Goal: Task Accomplishment & Management: Use online tool/utility

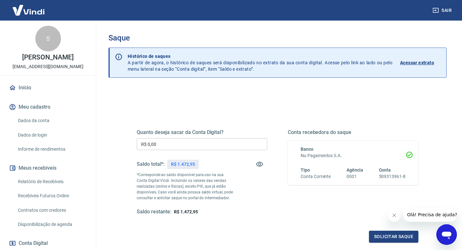
click at [238, 143] on input "R$ 0,00" at bounding box center [202, 144] width 131 height 12
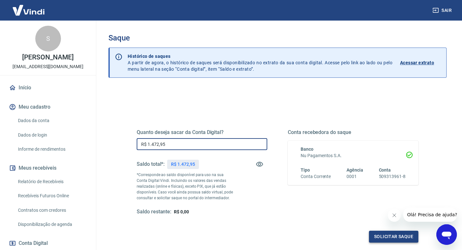
type input "R$ 1.472,95"
click at [392, 233] on button "Solicitar saque" at bounding box center [393, 237] width 49 height 12
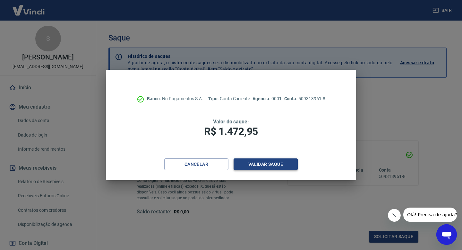
click at [267, 162] on button "Validar saque" at bounding box center [266, 164] width 64 height 12
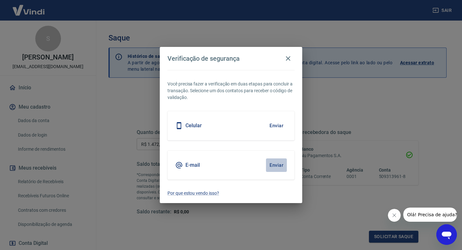
click at [277, 170] on button "Enviar" at bounding box center [276, 164] width 21 height 13
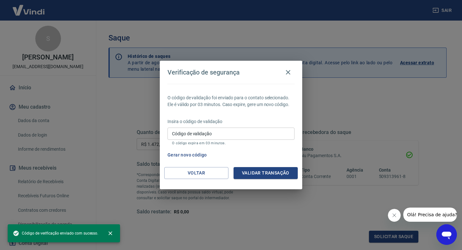
click at [233, 133] on input "Código de validação" at bounding box center [231, 133] width 127 height 12
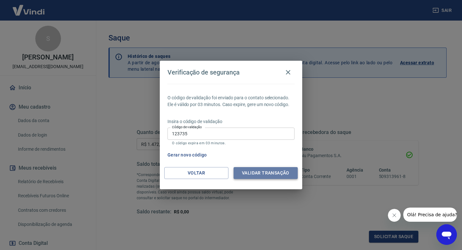
click at [271, 177] on button "Validar transação" at bounding box center [266, 173] width 64 height 12
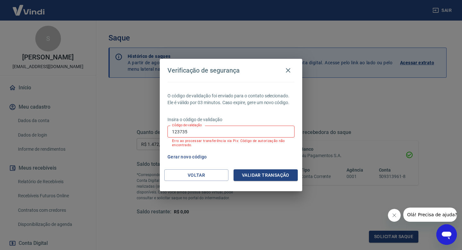
click at [204, 134] on input "123735" at bounding box center [231, 132] width 127 height 12
type input "123725"
click at [267, 175] on button "Validar transação" at bounding box center [266, 175] width 64 height 12
